Goal: Information Seeking & Learning: Learn about a topic

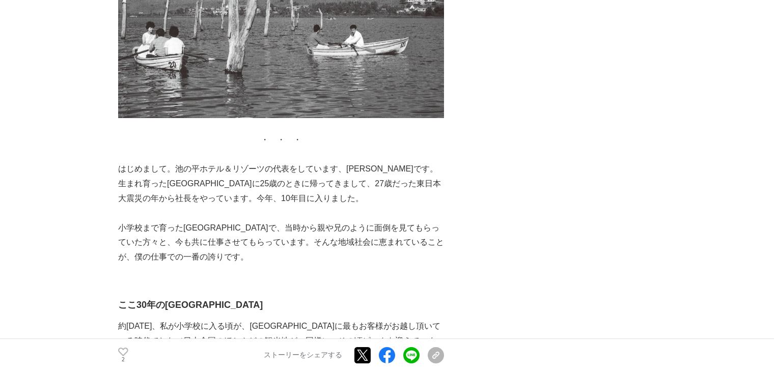
scroll to position [770, 0]
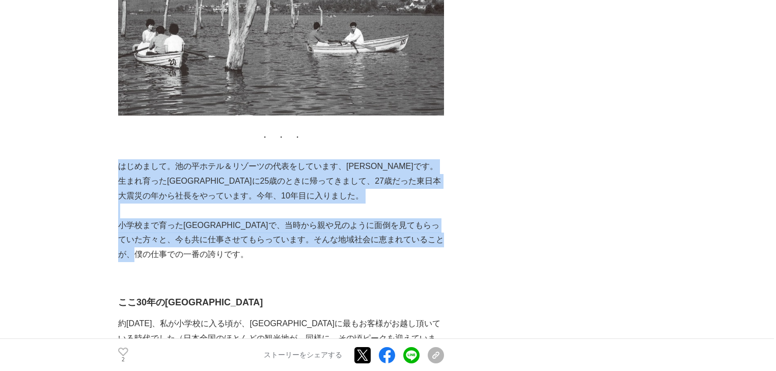
drag, startPoint x: 121, startPoint y: 101, endPoint x: 222, endPoint y: 191, distance: 135.2
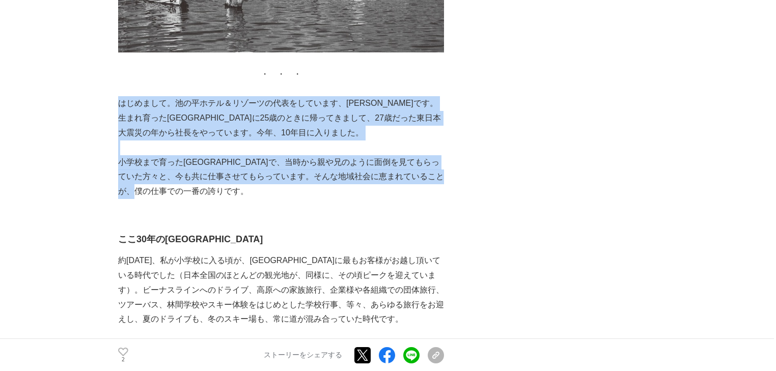
scroll to position [852, 0]
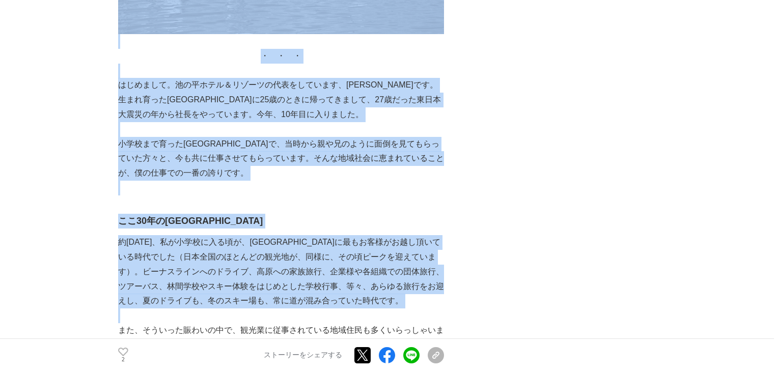
drag, startPoint x: 115, startPoint y: 175, endPoint x: 343, endPoint y: 247, distance: 239.7
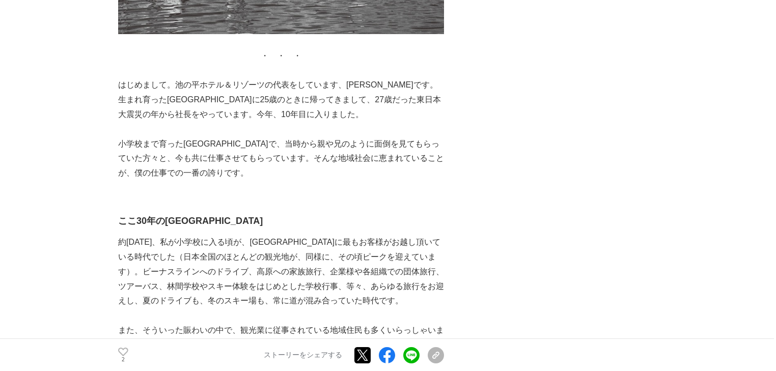
click at [291, 323] on p "また、そういった賑わいの中で、観光業に従事されている地域住民も多くいらっしゃいました。その当時は[GEOGRAPHIC_DATA]周辺に一学年10人前後もの子…" at bounding box center [281, 345] width 326 height 44
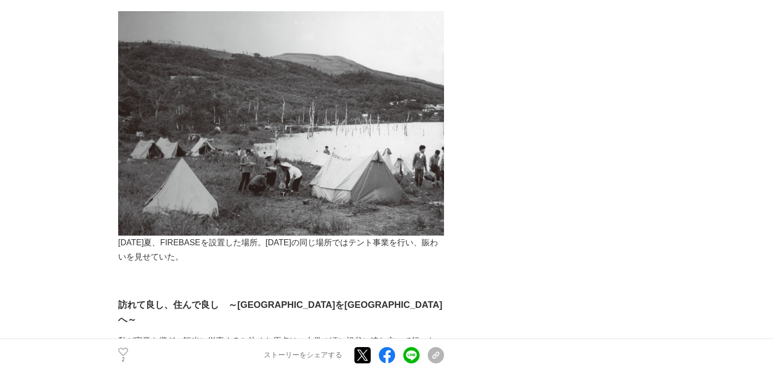
scroll to position [1463, 0]
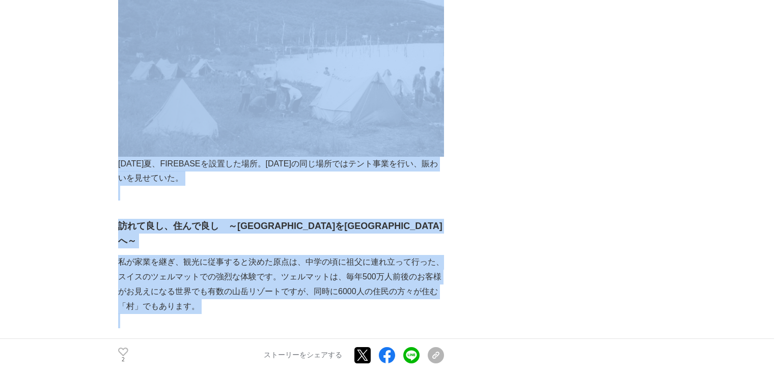
drag, startPoint x: 117, startPoint y: 146, endPoint x: 247, endPoint y: 238, distance: 159.6
click at [238, 314] on p at bounding box center [281, 321] width 326 height 15
drag, startPoint x: 220, startPoint y: 223, endPoint x: 203, endPoint y: 213, distance: 19.8
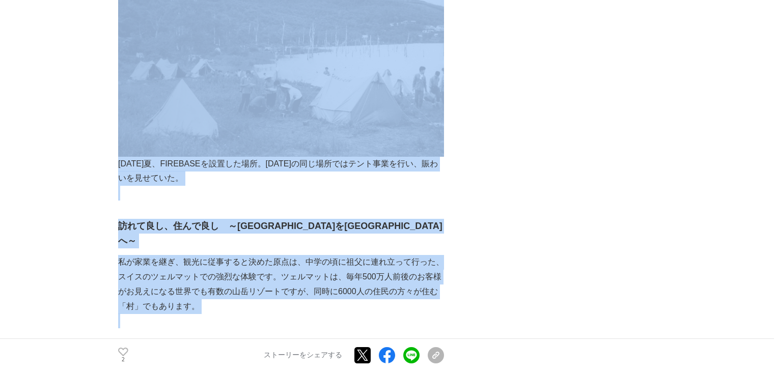
click at [220, 255] on p "私が家業を継ぎ、観光に従事すると決めた原点は、中学の頃に祖父に連れ立って行った、スイスのツェルマットでの強烈な体験です。ツェルマットは、毎年500万人前後のお…" at bounding box center [281, 284] width 326 height 59
click at [144, 255] on p "私が家業を継ぎ、観光に従事すると決めた原点は、中学の頃に祖父に連れ立って行った、スイスのツェルマットでの強烈な体験です。ツェルマットは、毎年500万人前後のお…" at bounding box center [281, 284] width 326 height 59
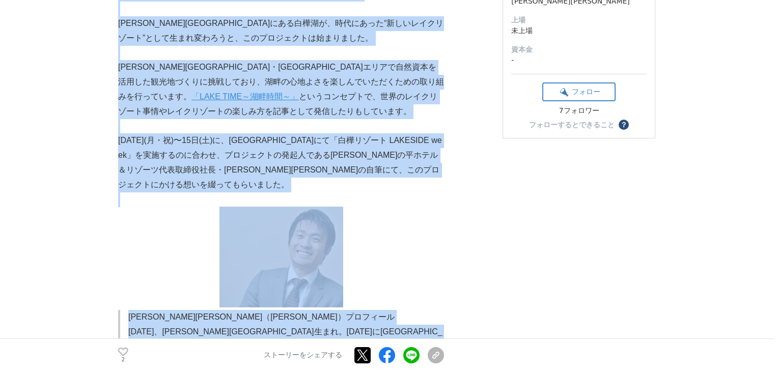
scroll to position [0, 0]
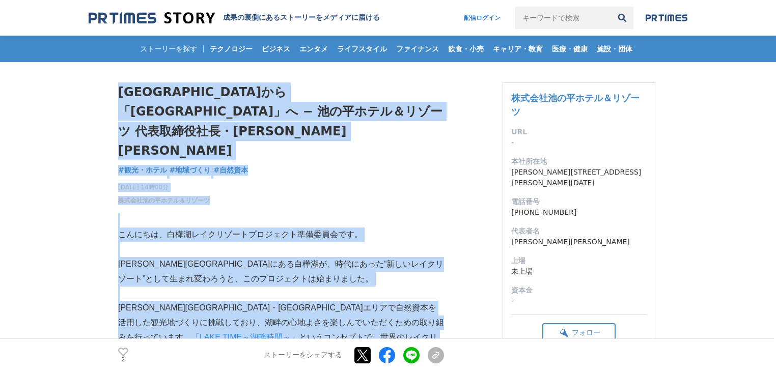
click at [356, 213] on p at bounding box center [281, 220] width 326 height 15
click at [297, 179] on div "[DATE] 14時08分 株式会社池の平ホテル＆リゾーツ 2" at bounding box center [281, 192] width 326 height 26
click at [240, 90] on h1 "[GEOGRAPHIC_DATA]から「[GEOGRAPHIC_DATA]」へ − 池の平ホテル＆リゾーツ 代表取締役社長・[PERSON_NAME][PER…" at bounding box center [281, 121] width 326 height 78
click at [237, 91] on h1 "[GEOGRAPHIC_DATA]から「[GEOGRAPHIC_DATA]」へ − 池の平ホテル＆リゾーツ 代表取締役社長・[PERSON_NAME][PER…" at bounding box center [281, 121] width 326 height 78
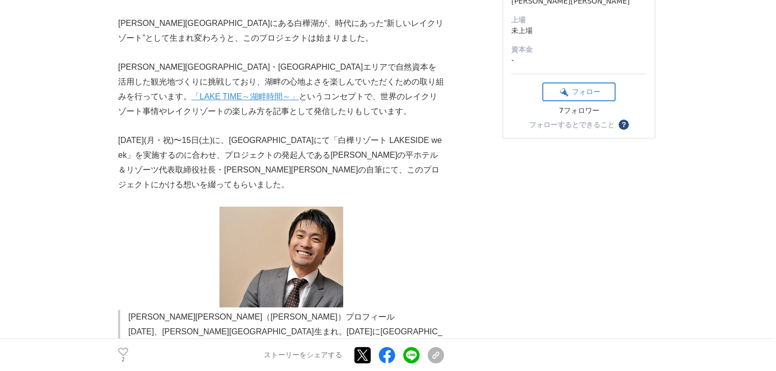
scroll to position [41, 0]
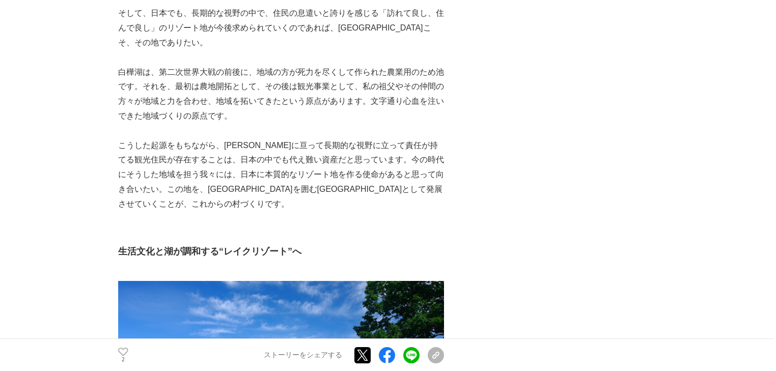
scroll to position [2362, 0]
